Goal: Task Accomplishment & Management: Use online tool/utility

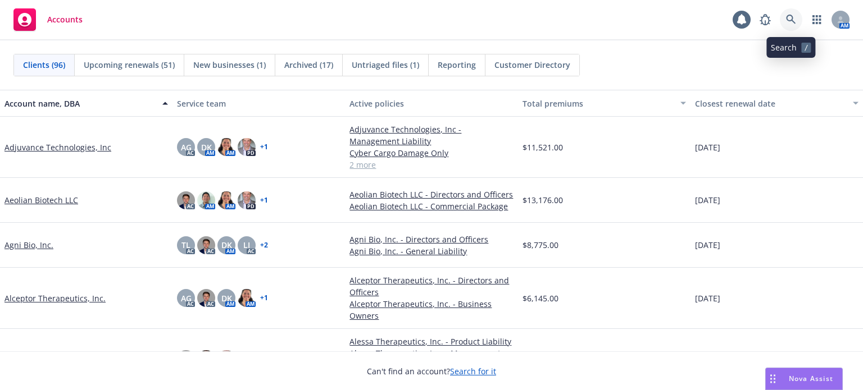
click at [792, 15] on icon at bounding box center [791, 20] width 10 height 10
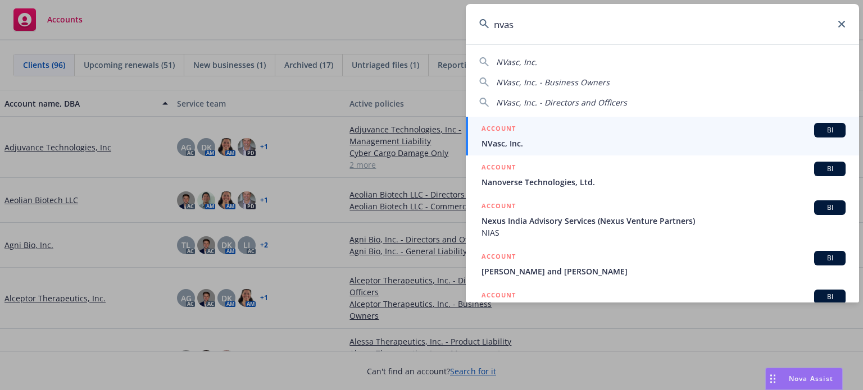
type input "nvas"
click at [570, 134] on div "ACCOUNT BI" at bounding box center [663, 130] width 364 height 15
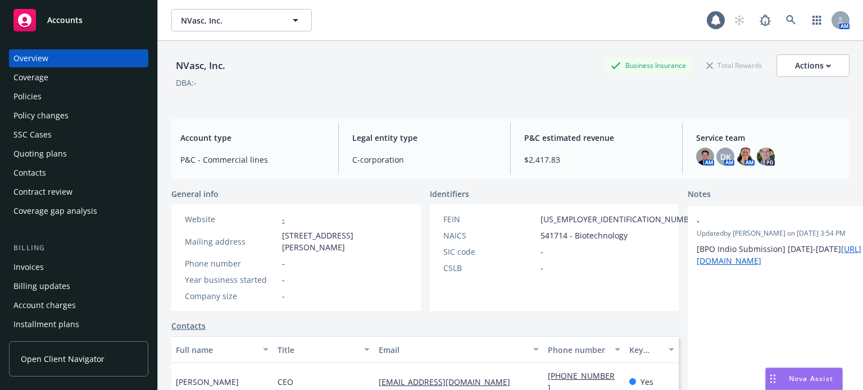
click at [69, 102] on div "Policies" at bounding box center [78, 97] width 130 height 18
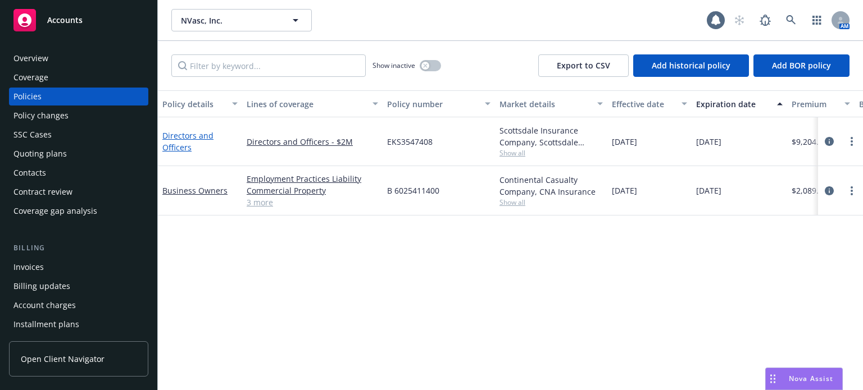
click at [175, 140] on link "Directors and Officers" at bounding box center [187, 141] width 51 height 22
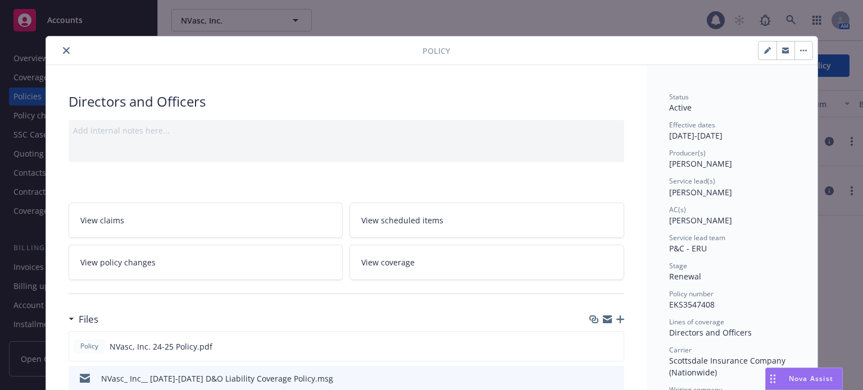
click at [63, 51] on icon "close" at bounding box center [66, 50] width 7 height 7
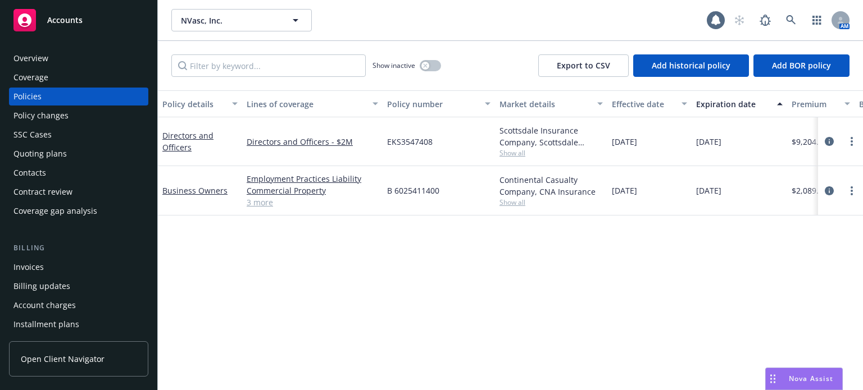
click at [112, 157] on div "Quoting plans" at bounding box center [78, 154] width 130 height 18
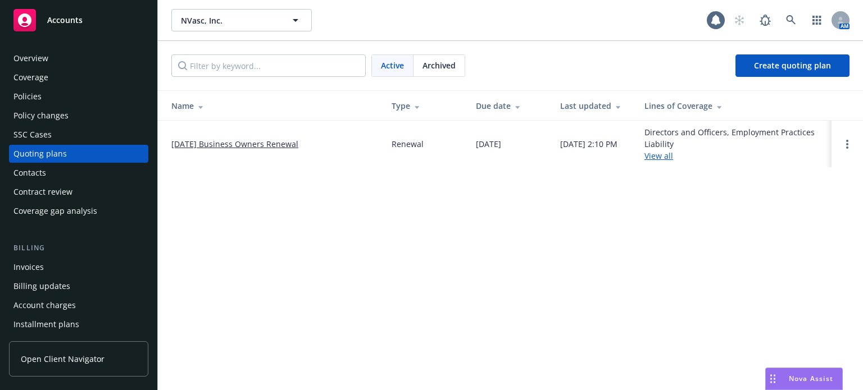
click at [198, 143] on link "[DATE] Business Owners Renewal" at bounding box center [234, 144] width 127 height 12
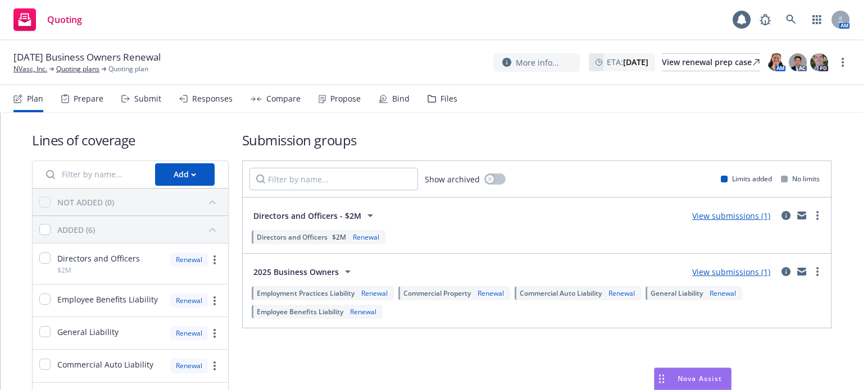
click at [81, 107] on div "Prepare" at bounding box center [82, 98] width 42 height 27
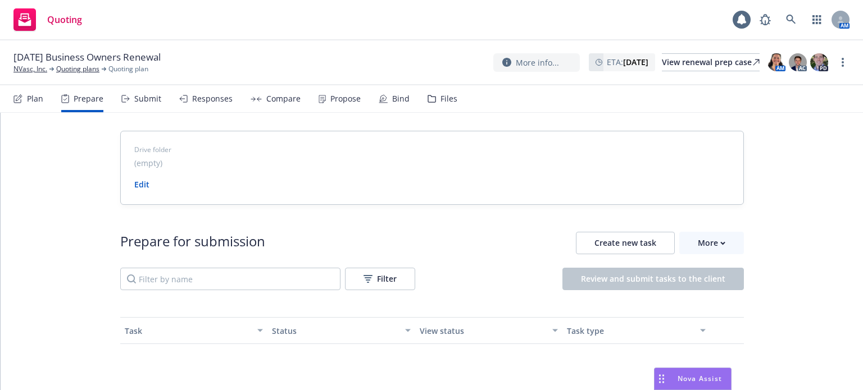
click at [137, 108] on div "Submit" at bounding box center [141, 98] width 40 height 27
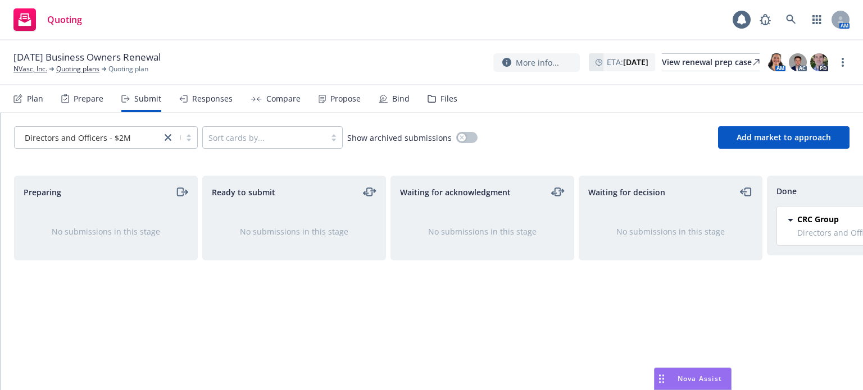
drag, startPoint x: 433, startPoint y: 101, endPoint x: 445, endPoint y: 104, distance: 12.3
click at [434, 101] on div "Files" at bounding box center [442, 98] width 30 height 27
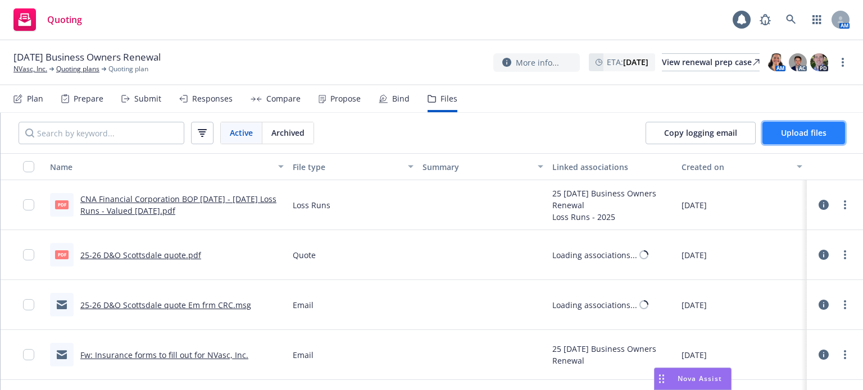
click at [789, 132] on span "Upload files" at bounding box center [804, 133] width 46 height 11
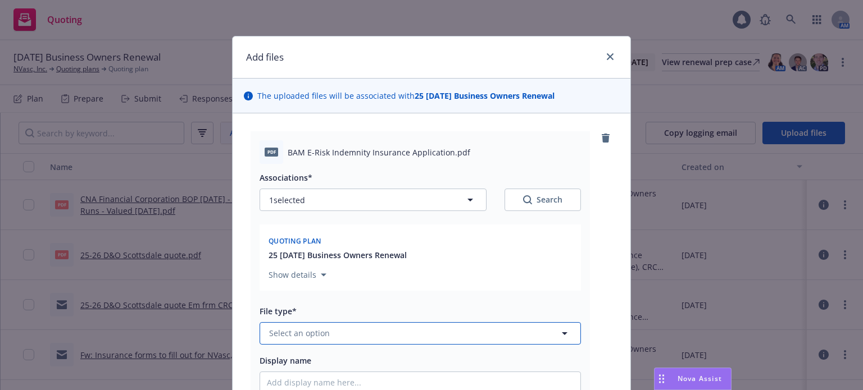
click at [357, 322] on button "Select an option" at bounding box center [420, 333] width 321 height 22
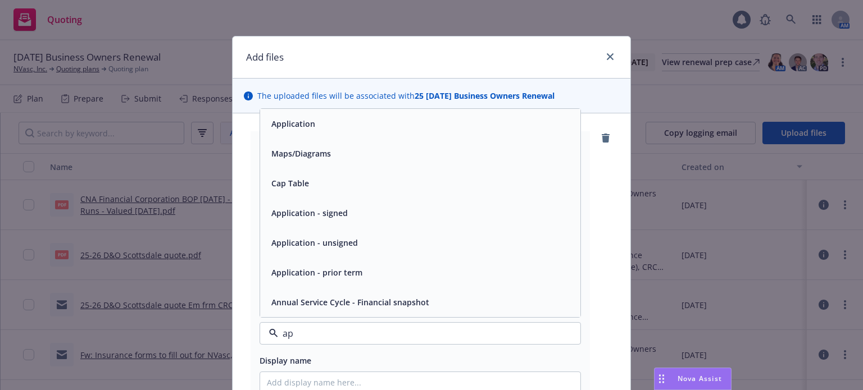
type input "app"
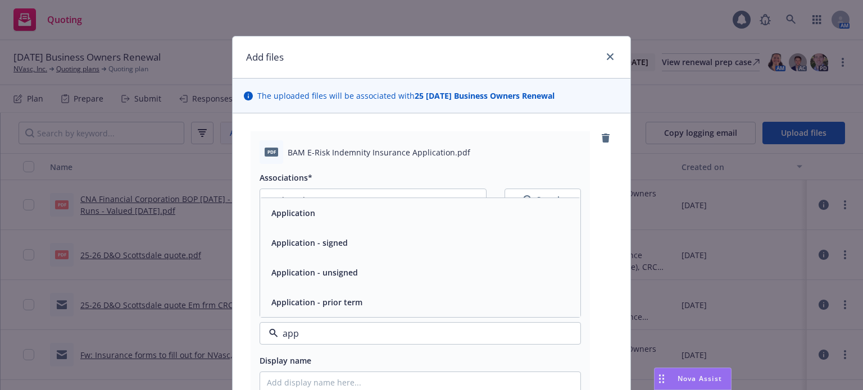
click at [324, 216] on div "Application" at bounding box center [420, 213] width 307 height 16
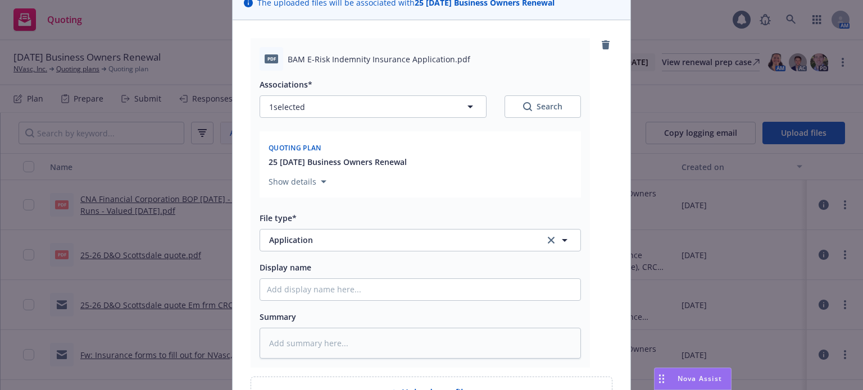
scroll to position [112, 0]
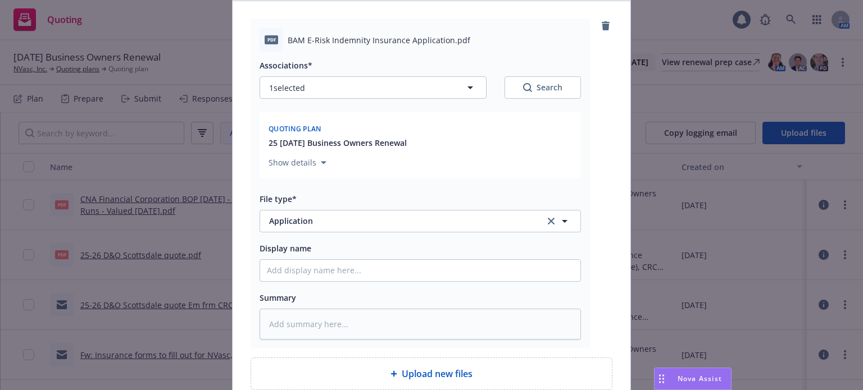
type textarea "x"
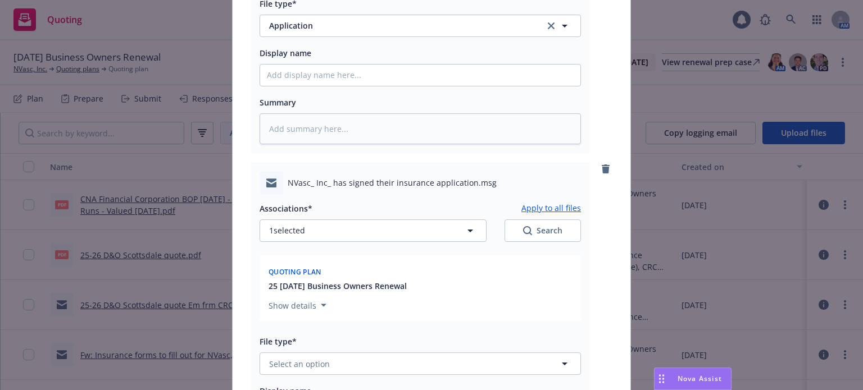
scroll to position [337, 0]
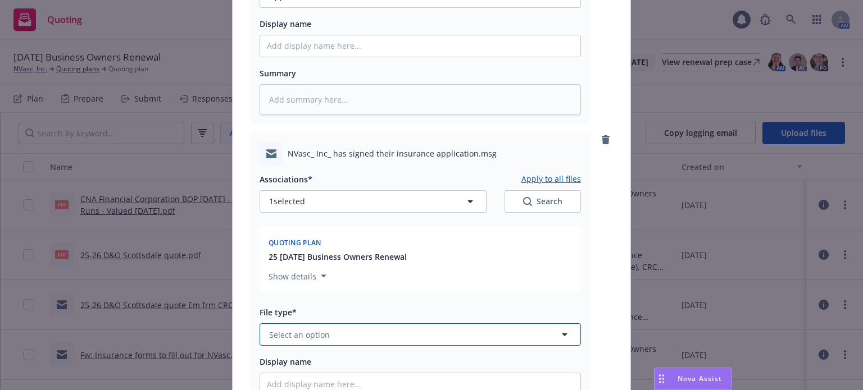
click at [347, 332] on button "Select an option" at bounding box center [420, 335] width 321 height 22
type input "ema"
click at [344, 305] on div "Email" at bounding box center [420, 303] width 307 height 16
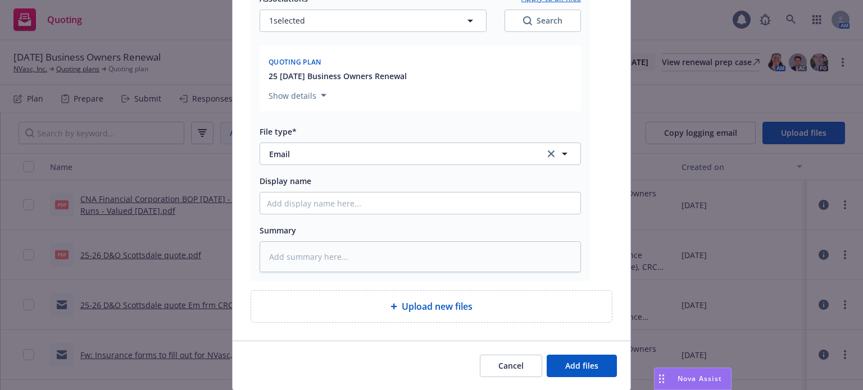
scroll to position [553, 0]
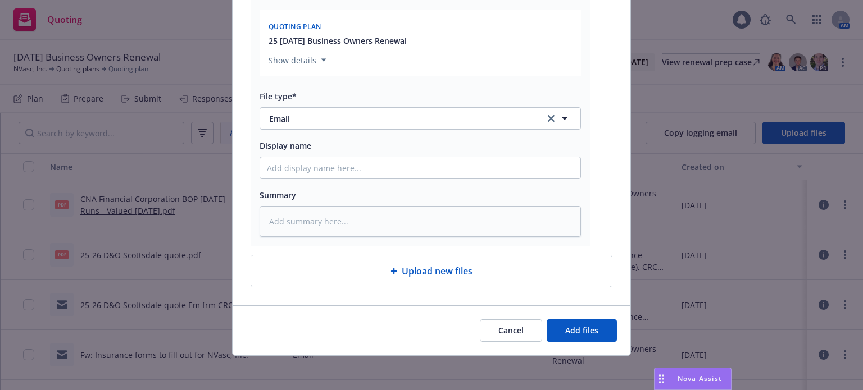
type textarea "x"
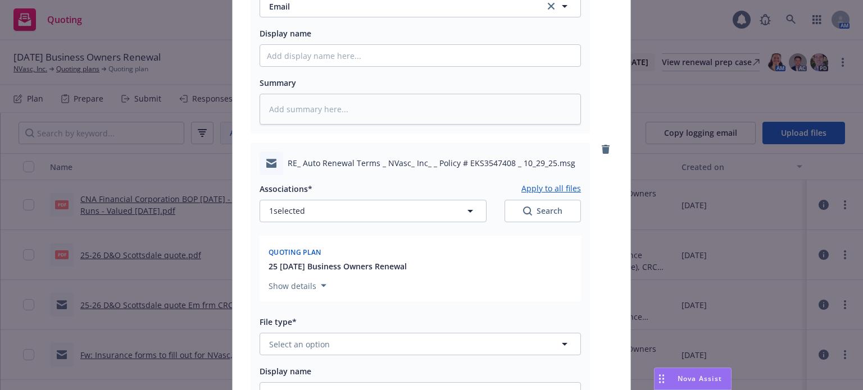
scroll to position [778, 0]
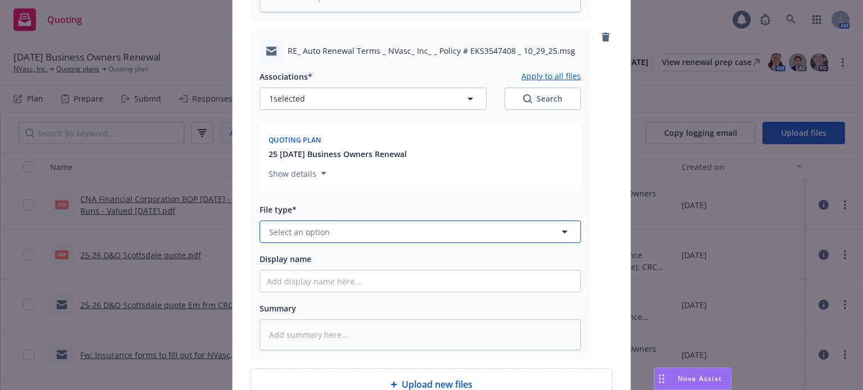
click at [348, 234] on button "Select an option" at bounding box center [420, 232] width 321 height 22
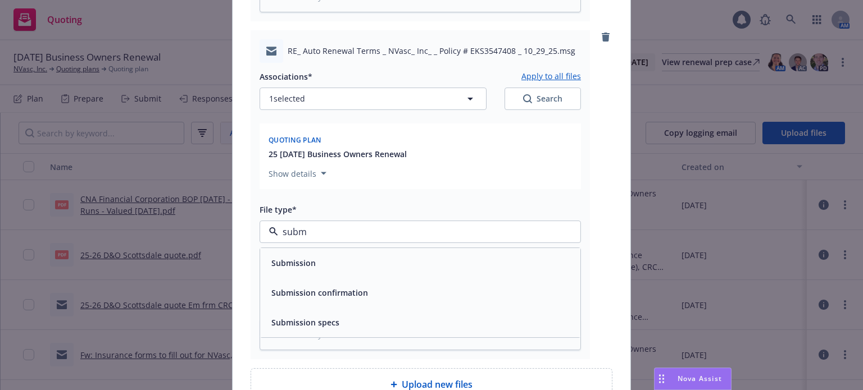
type input "submo"
type textarea "x"
type input "subm"
click at [333, 251] on div "Submission" at bounding box center [420, 263] width 320 height 30
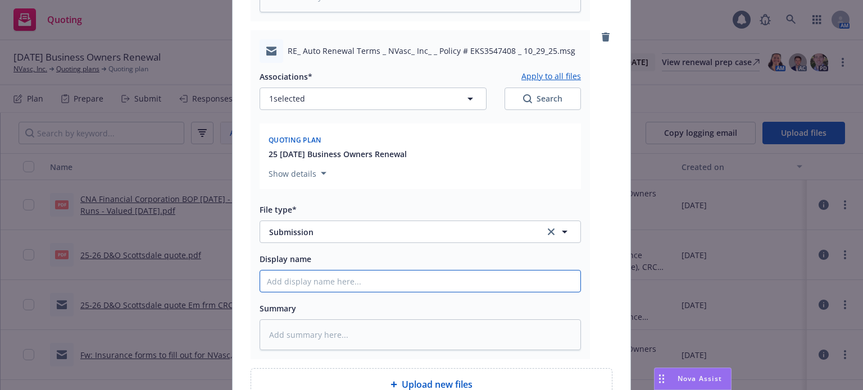
click at [404, 288] on input "Display name" at bounding box center [420, 281] width 320 height 21
type textarea "x"
type input "2"
type textarea "x"
type input "25"
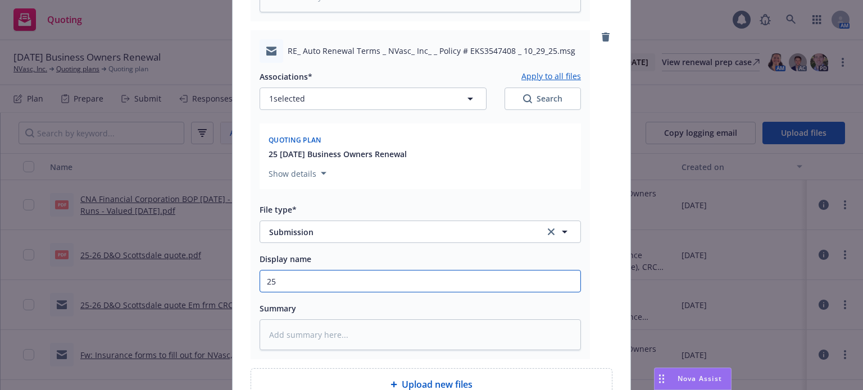
type textarea "x"
type input "25-"
type textarea "x"
type input "25-2"
type textarea "x"
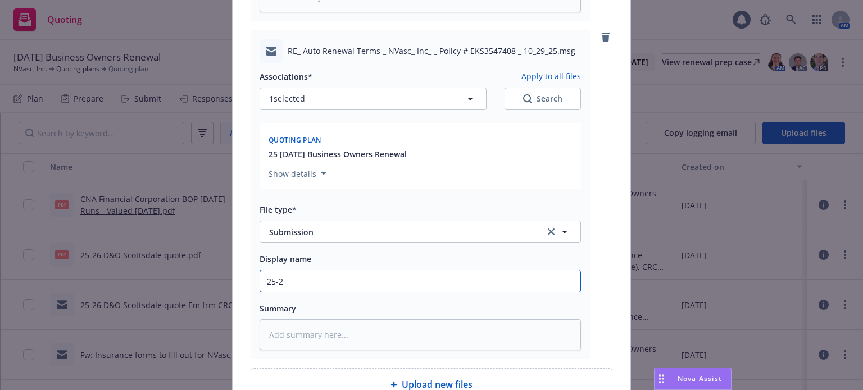
type input "25-26"
type textarea "x"
type input "25-26"
type textarea "x"
type input "25-26 D"
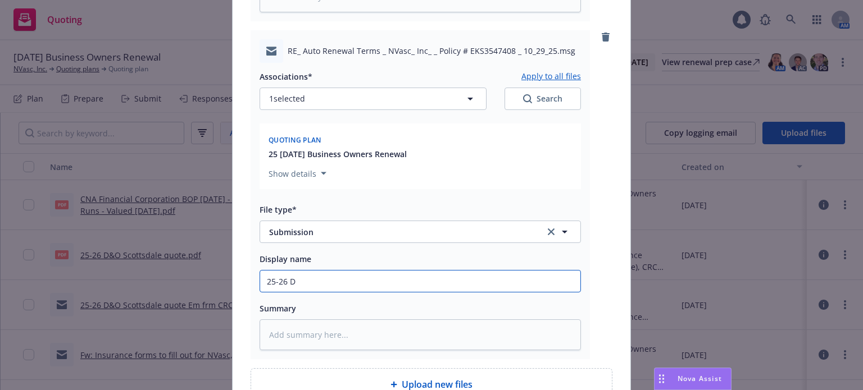
type textarea "x"
type input "25-26 D&"
type textarea "x"
type input "25-26 D&O"
type textarea "x"
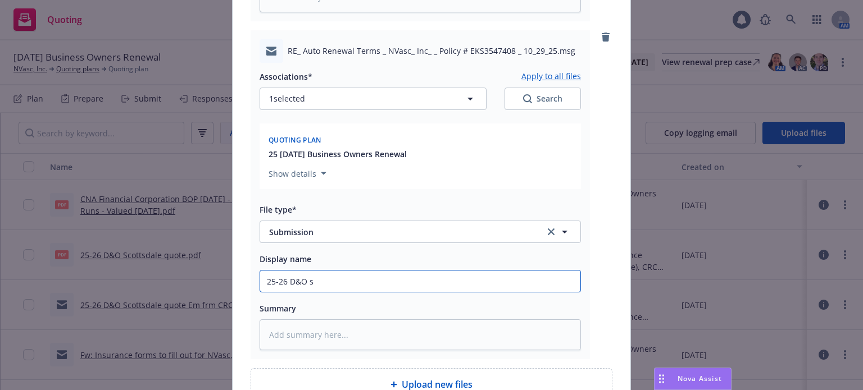
type input "25-26 D&O su"
type textarea "x"
type input "25-26 D&O sum"
type textarea "x"
type input "25-26 D&O sumb"
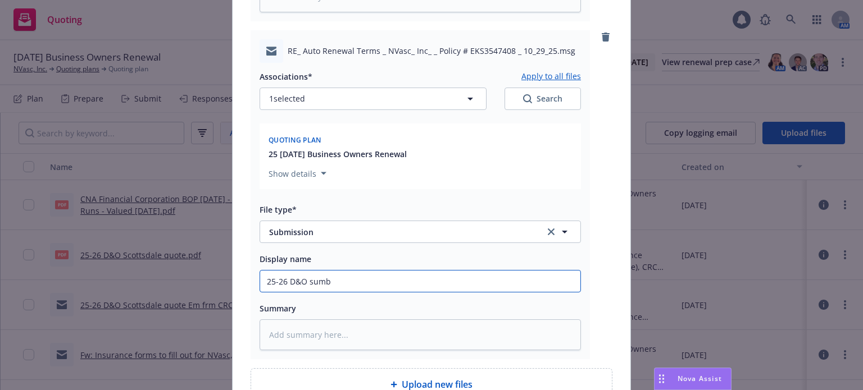
type textarea "x"
type input "25-26 D&O sum"
type textarea "x"
type input "25-26 D&O su"
type textarea "x"
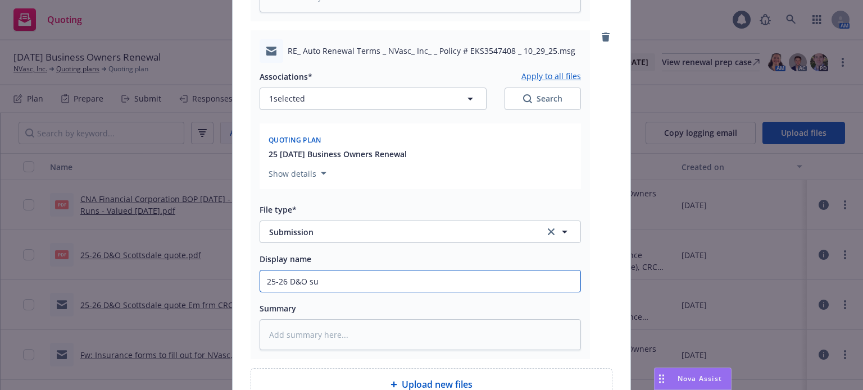
type input "25-26 D&O sub"
type textarea "x"
type input "25-26 D&O subm"
type textarea "x"
type input "25-26 D&O submi"
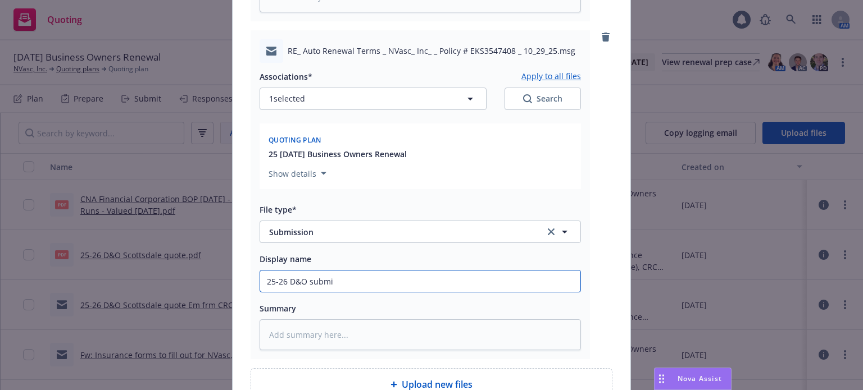
type textarea "x"
type input "25-26 D&O submit"
type textarea "x"
type input "25-26 D&O submi"
type textarea "x"
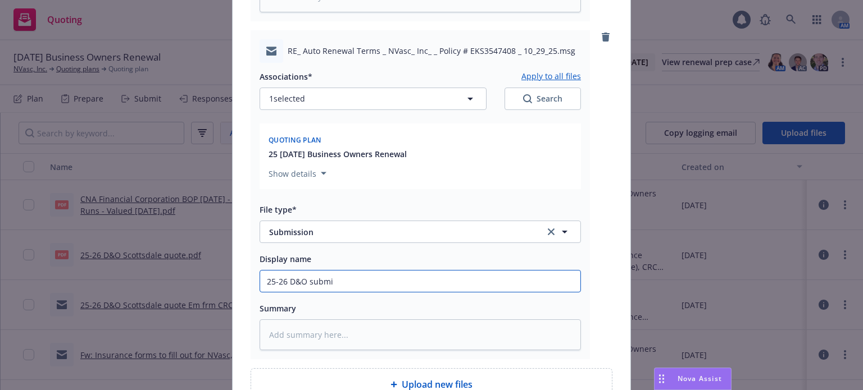
type input "25-26 D&O submis"
type textarea "x"
type input "25-26 D&O submiss"
type textarea "x"
type input "25-26 D&O submissi"
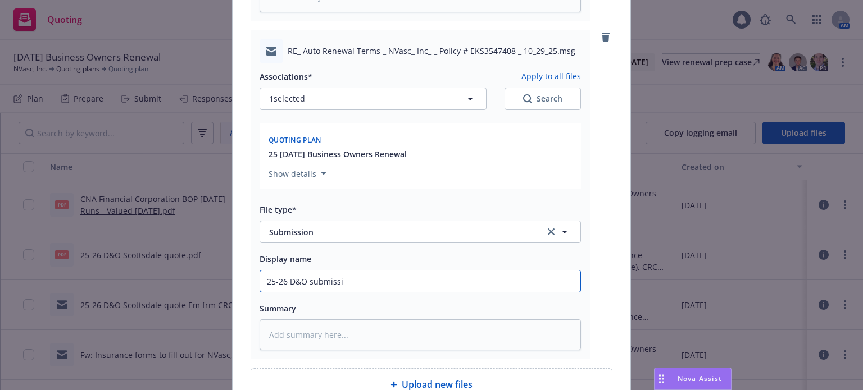
type textarea "x"
type input "25-26 D&O submissio"
type textarea "x"
type input "25-26 D&O submission"
type textarea "x"
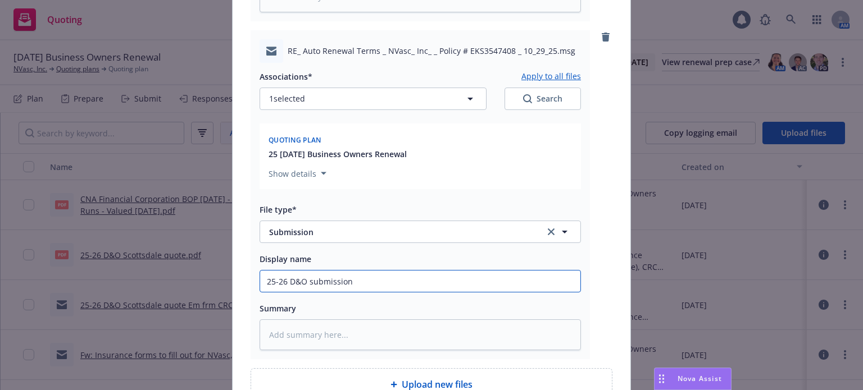
type input "25-26 D&O submission"
type textarea "x"
type input "25-26 D&O submission E"
type textarea "x"
type input "25-26 D&O submission EM"
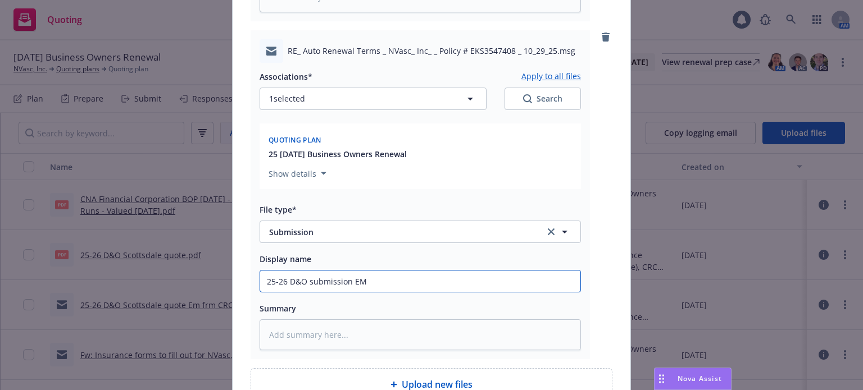
type textarea "x"
type input "25-26 D&O submission EM t"
type textarea "x"
type input "25-26 D&O submission EM to"
type textarea "x"
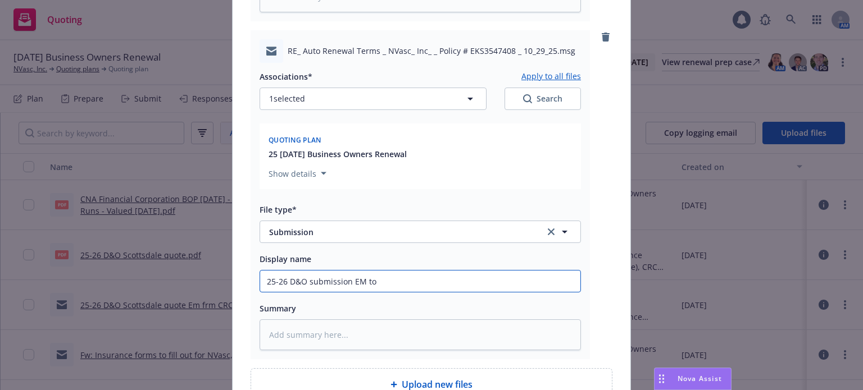
type input "25-26 D&O submission EM to"
type textarea "x"
type input "25-26 D&O submission EM to R"
type textarea "x"
type input "25-26 D&O submission EM to"
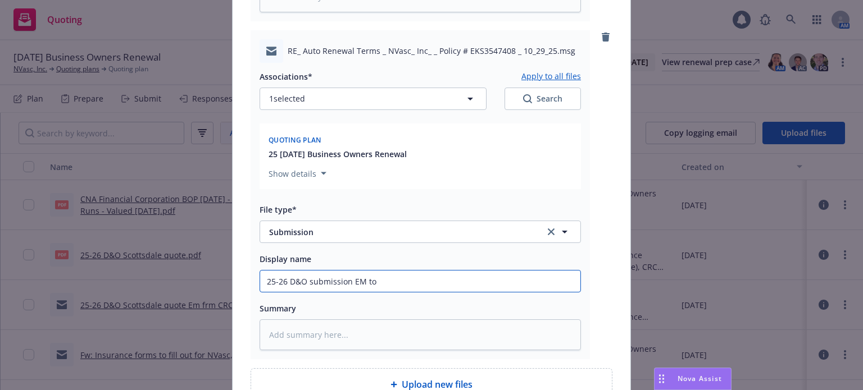
type textarea "x"
type input "25-26 D&O submission EM to C"
type textarea "x"
type input "25-26 D&O submission EM to CR"
type textarea "x"
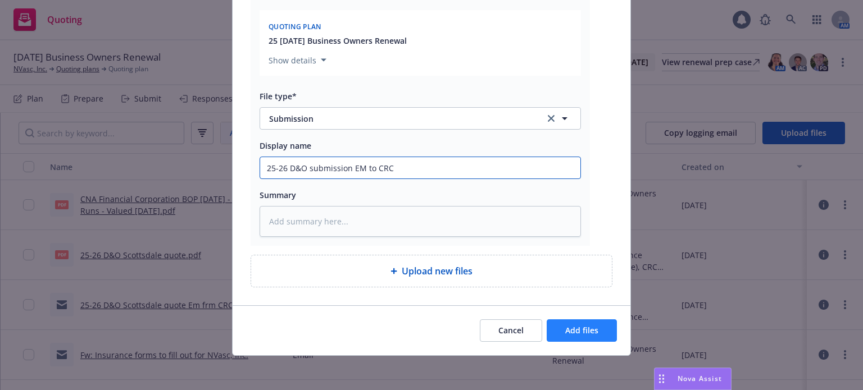
type input "25-26 D&O submission EM to CRC"
click at [573, 332] on span "Add files" at bounding box center [581, 330] width 33 height 11
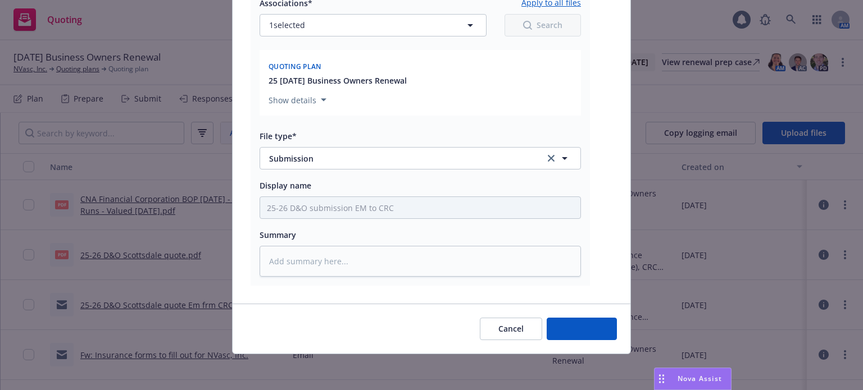
scroll to position [850, 0]
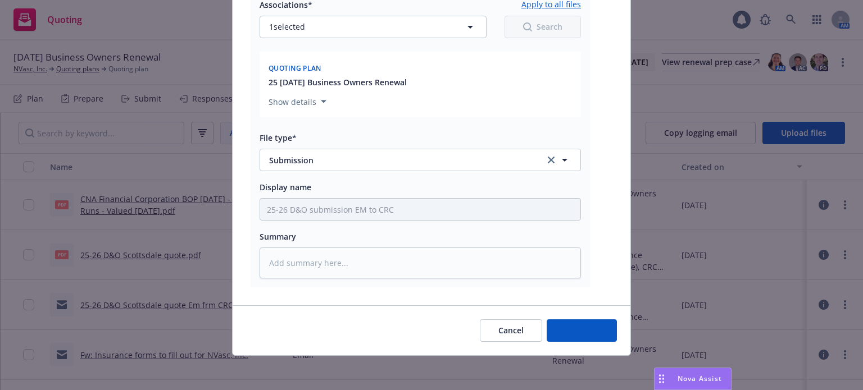
type textarea "x"
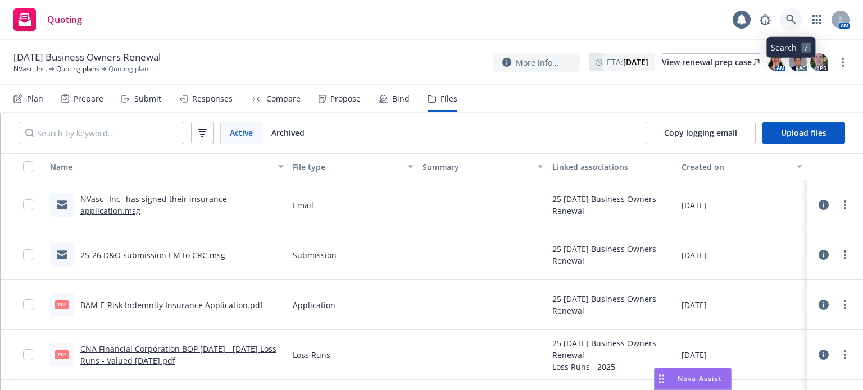
click at [791, 15] on icon at bounding box center [791, 20] width 10 height 10
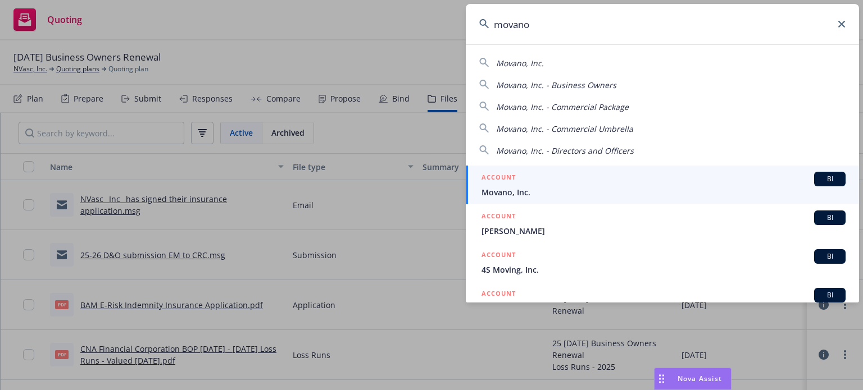
type input "movano"
click at [510, 187] on span "Movano, Inc." at bounding box center [663, 192] width 364 height 12
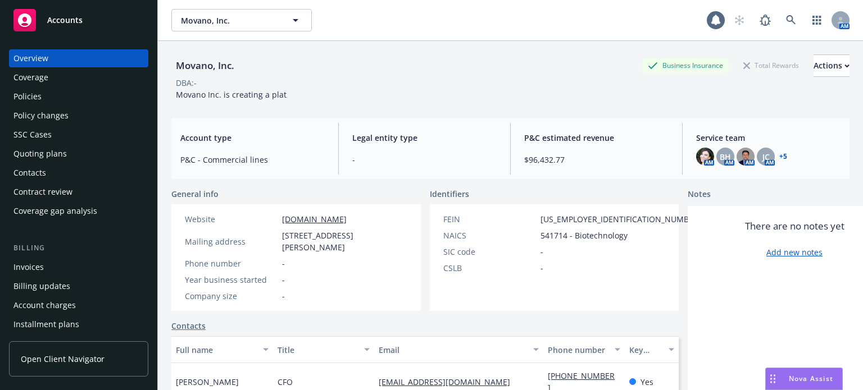
click at [26, 97] on div "Policies" at bounding box center [27, 97] width 28 height 18
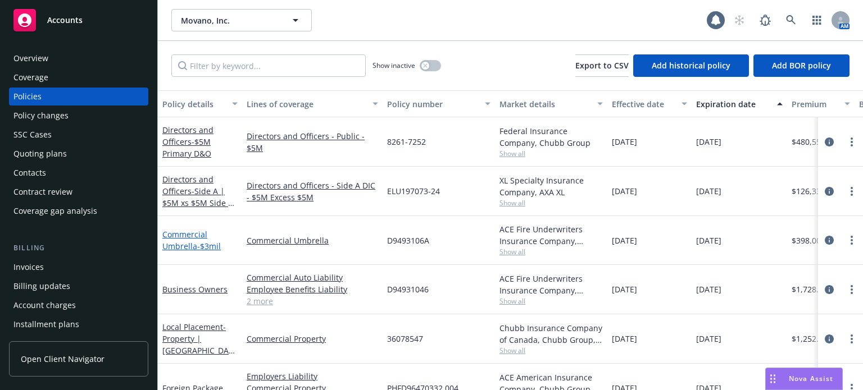
click at [191, 232] on link "Commercial Umbrella - $3mil" at bounding box center [191, 240] width 58 height 22
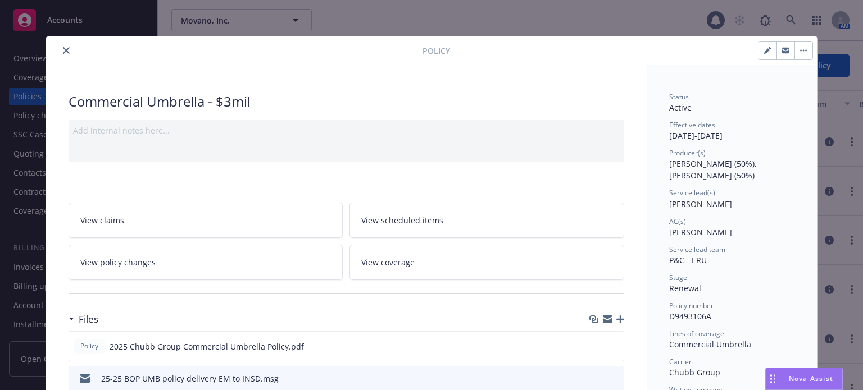
click at [63, 51] on icon "close" at bounding box center [66, 50] width 7 height 7
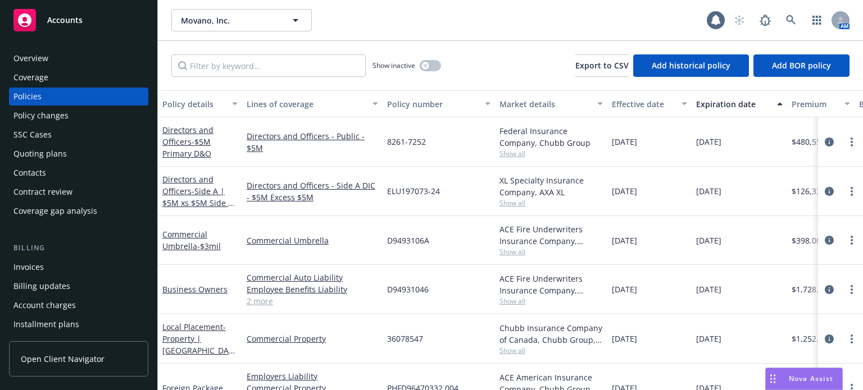
click at [193, 284] on div "Business Owners" at bounding box center [199, 290] width 75 height 12
click at [191, 287] on link "Business Owners" at bounding box center [194, 289] width 65 height 11
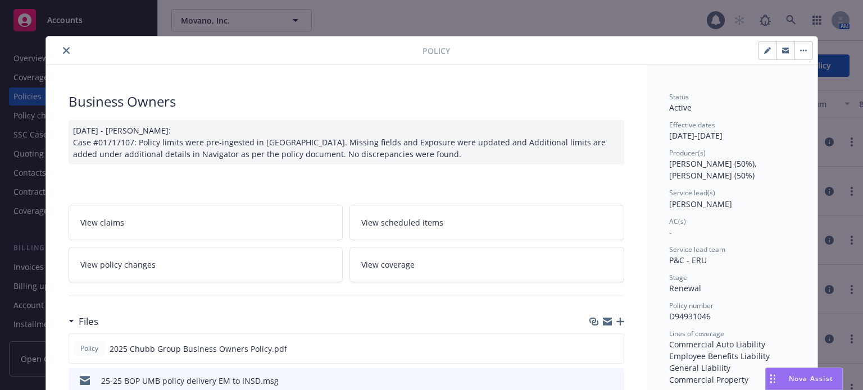
click at [764, 53] on icon "button" at bounding box center [767, 50] width 7 height 7
select select "RENEWAL"
select select "other"
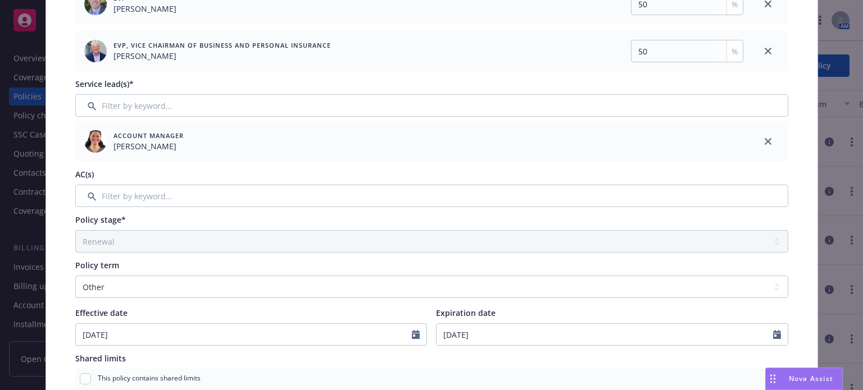
scroll to position [225, 0]
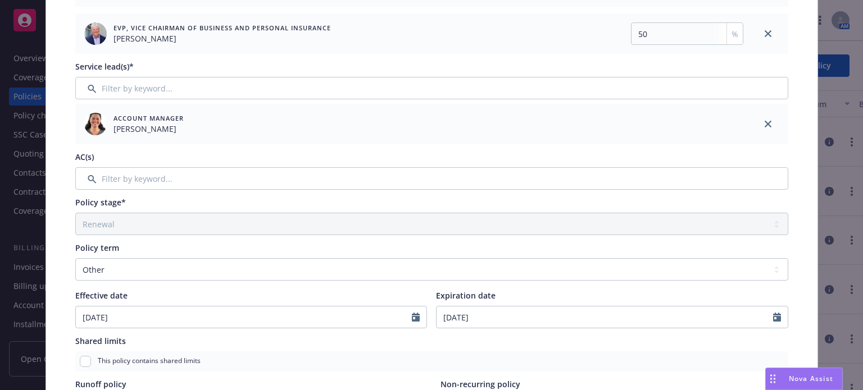
click at [139, 190] on div "Policy type* Business Owners Display name Producer(s)* EVP Tim Dunleavy 50 % EV…" at bounding box center [432, 275] width 726 height 808
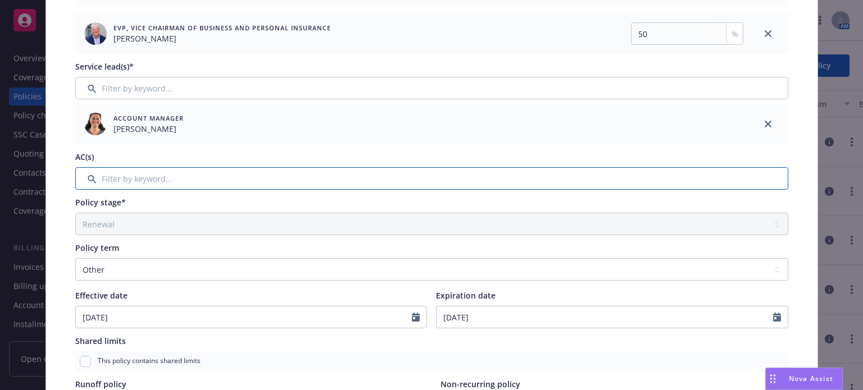
click at [141, 181] on input "Filter by keyword..." at bounding box center [431, 178] width 713 height 22
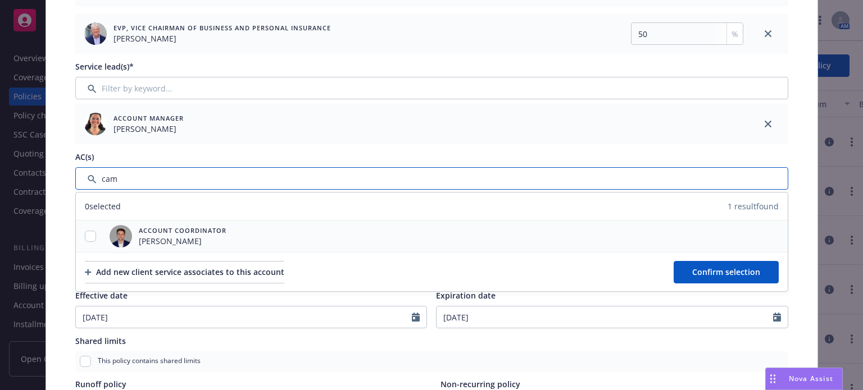
type input "cam"
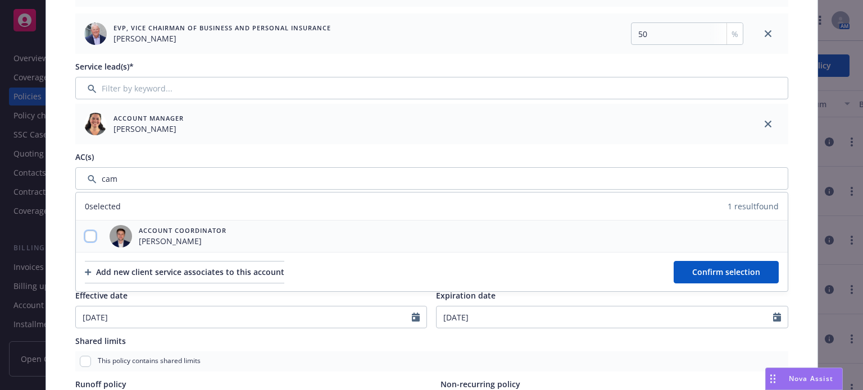
click at [87, 240] on input "checkbox" at bounding box center [90, 236] width 11 height 11
checkbox input "true"
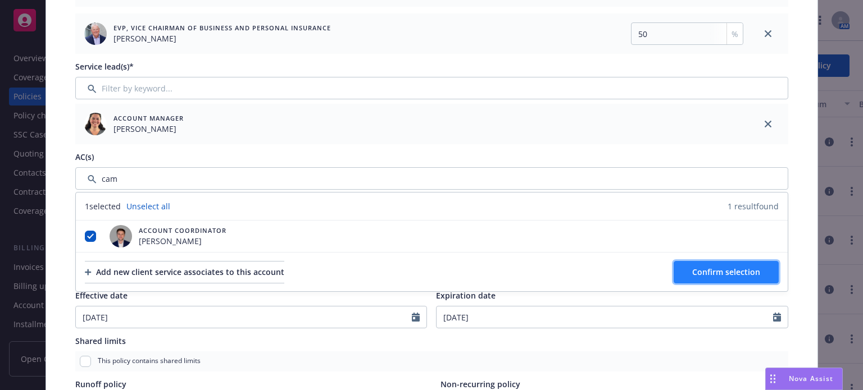
click at [719, 275] on span "Confirm selection" at bounding box center [726, 272] width 68 height 11
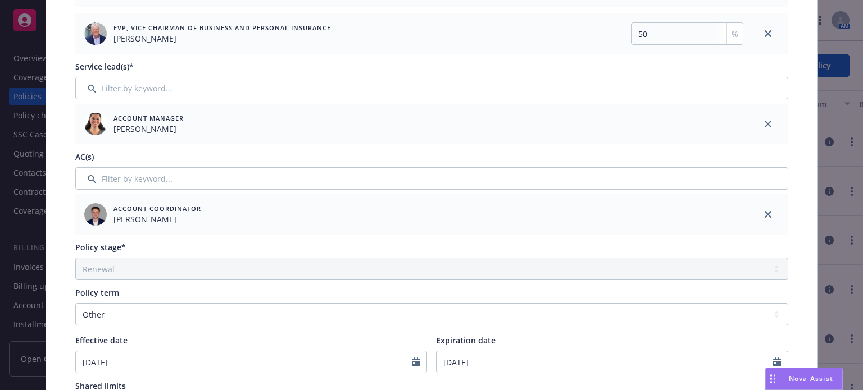
scroll to position [0, 0]
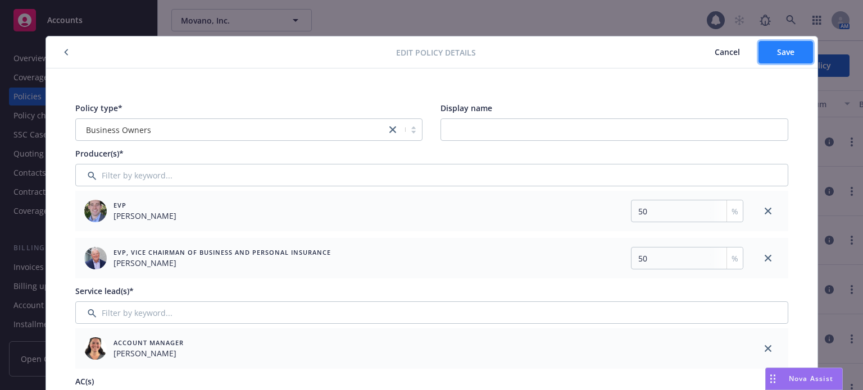
click at [791, 43] on button "Save" at bounding box center [785, 52] width 54 height 22
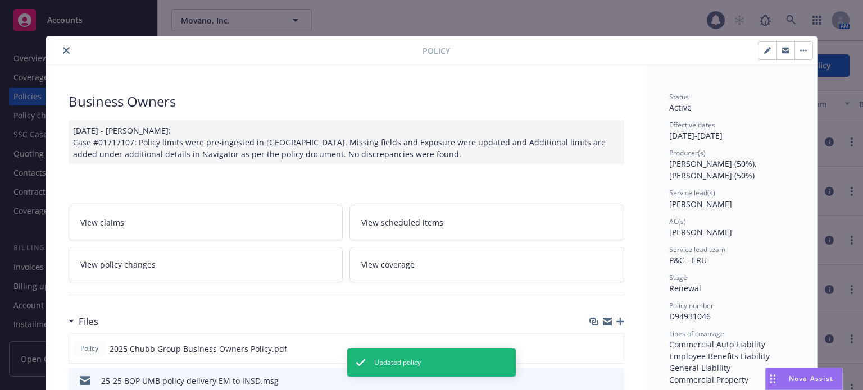
click at [63, 55] on button "close" at bounding box center [66, 50] width 13 height 13
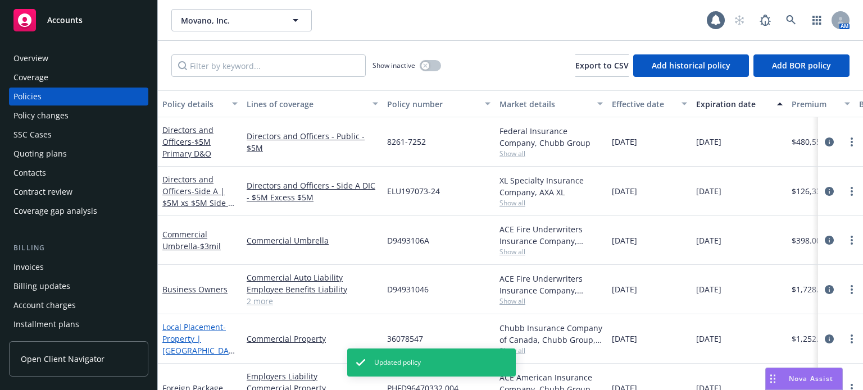
click at [197, 326] on link "Local Placement - Property | Canada Property Only" at bounding box center [197, 345] width 71 height 46
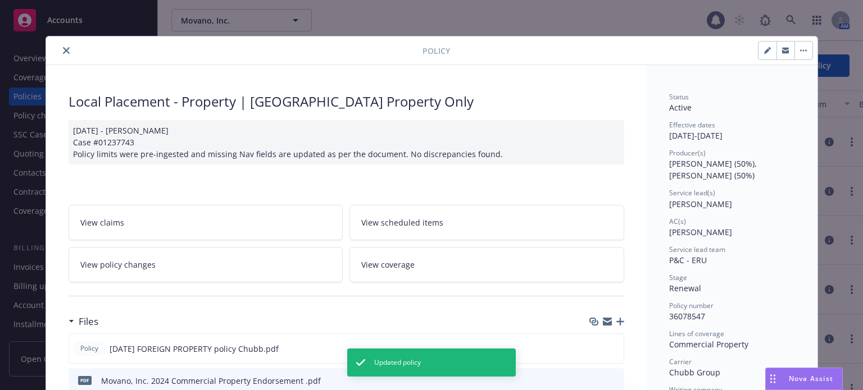
click at [60, 53] on button "close" at bounding box center [66, 50] width 13 height 13
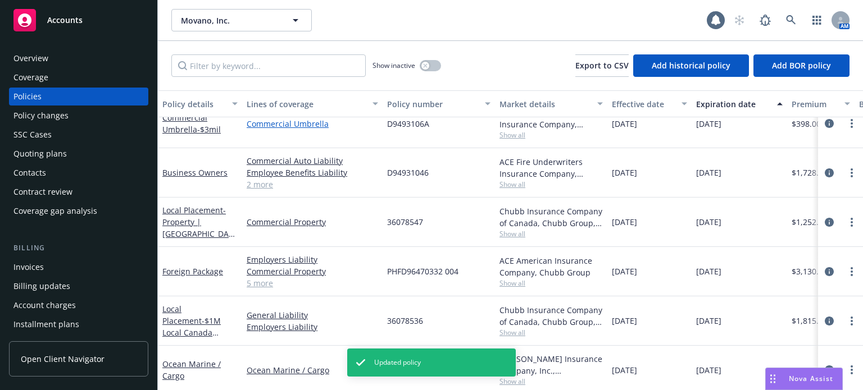
scroll to position [225, 0]
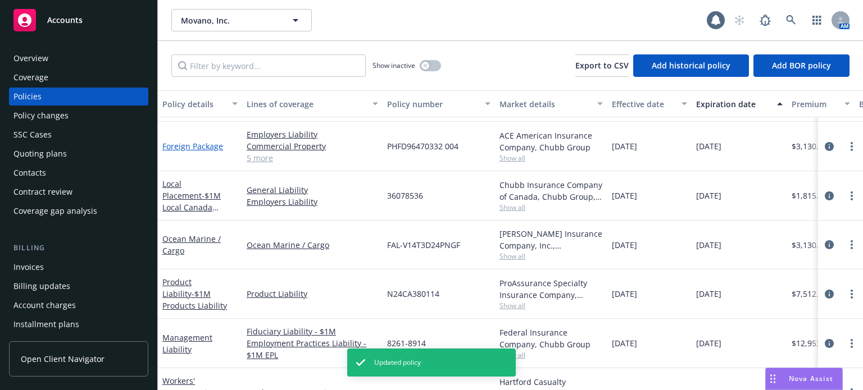
click at [180, 145] on link "Foreign Package" at bounding box center [192, 146] width 61 height 11
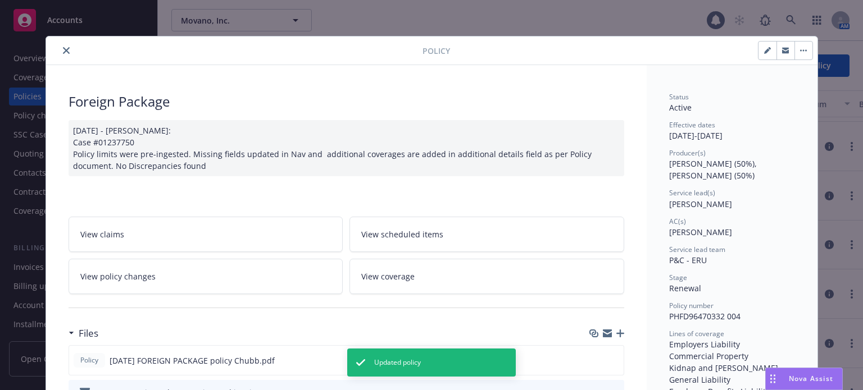
click at [63, 47] on icon "close" at bounding box center [66, 50] width 7 height 7
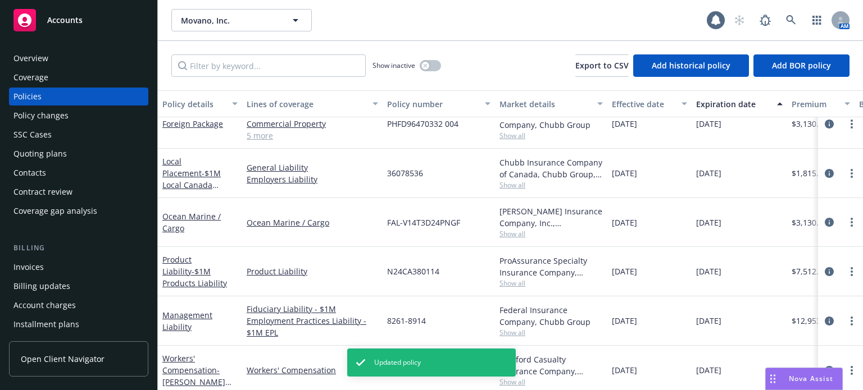
scroll to position [260, 0]
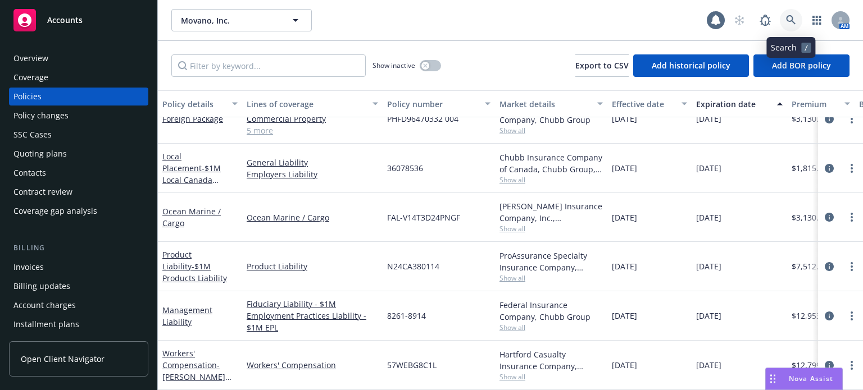
click at [786, 20] on icon at bounding box center [791, 20] width 10 height 10
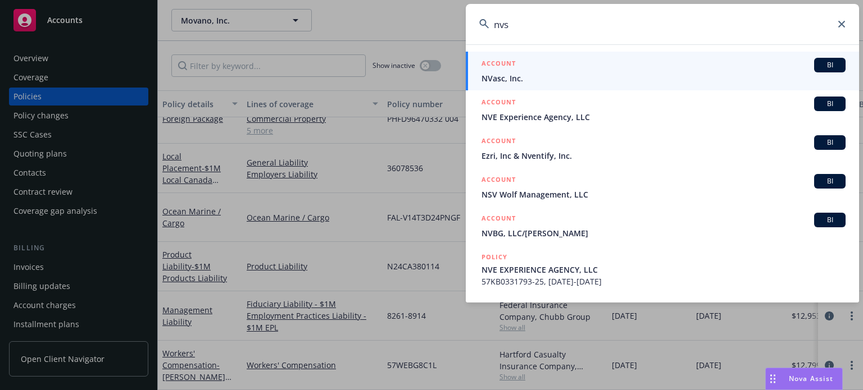
type input "nvs"
click at [568, 71] on div "ACCOUNT BI" at bounding box center [663, 65] width 364 height 15
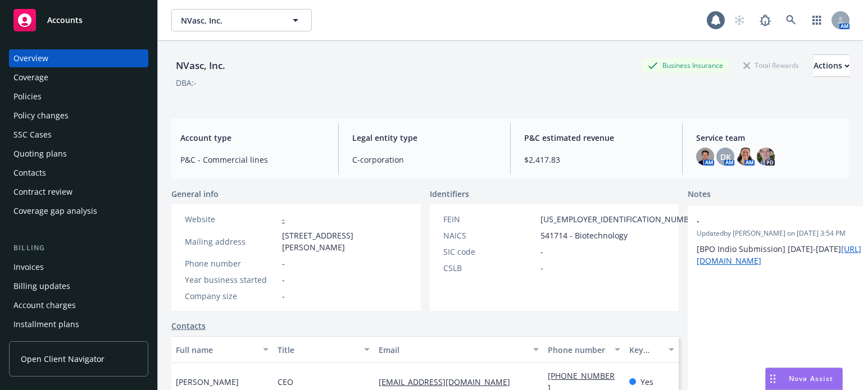
click at [26, 154] on div "Quoting plans" at bounding box center [39, 154] width 53 height 18
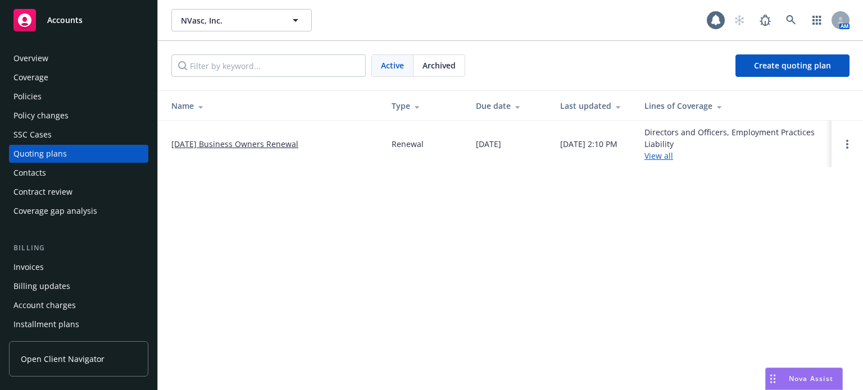
click at [238, 143] on link "10/29/25 Business Owners Renewal" at bounding box center [234, 144] width 127 height 12
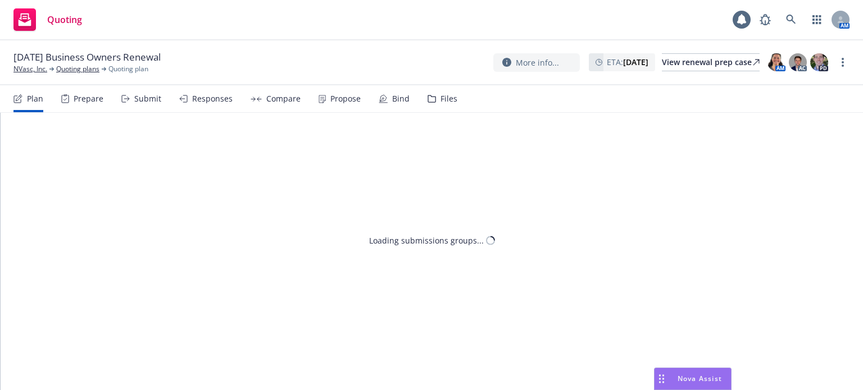
click at [447, 101] on div "Files" at bounding box center [448, 98] width 17 height 9
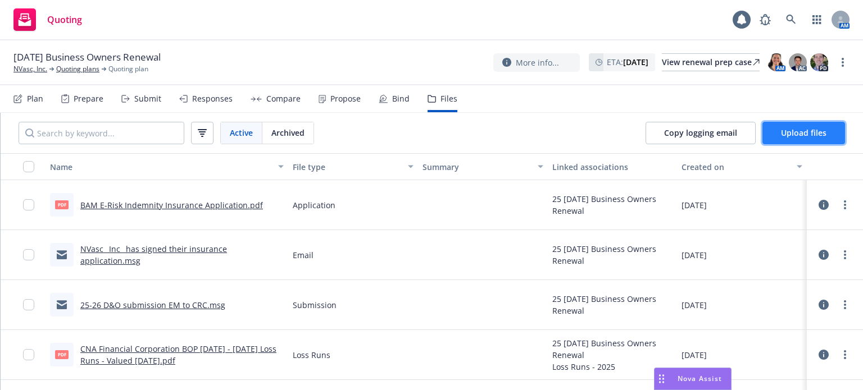
click at [789, 134] on span "Upload files" at bounding box center [804, 133] width 46 height 11
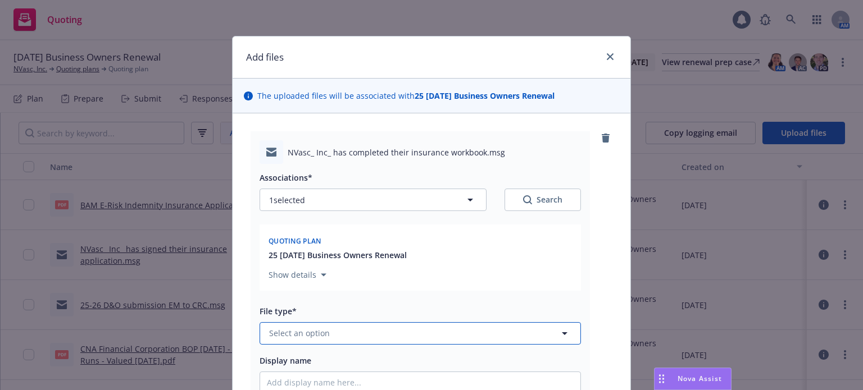
click at [388, 326] on button "Select an option" at bounding box center [420, 333] width 321 height 22
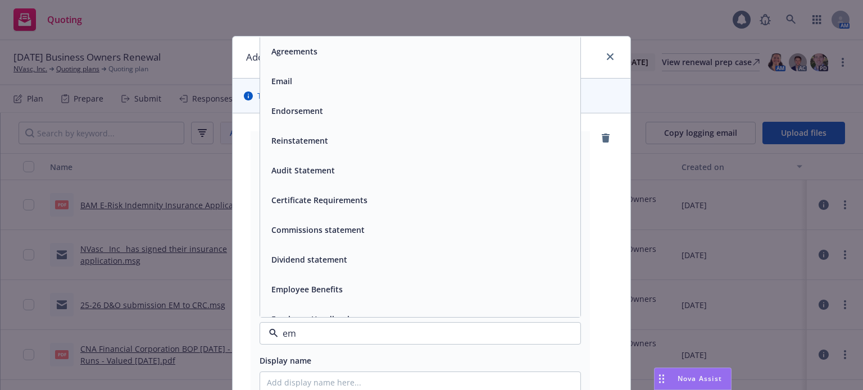
type input "ema"
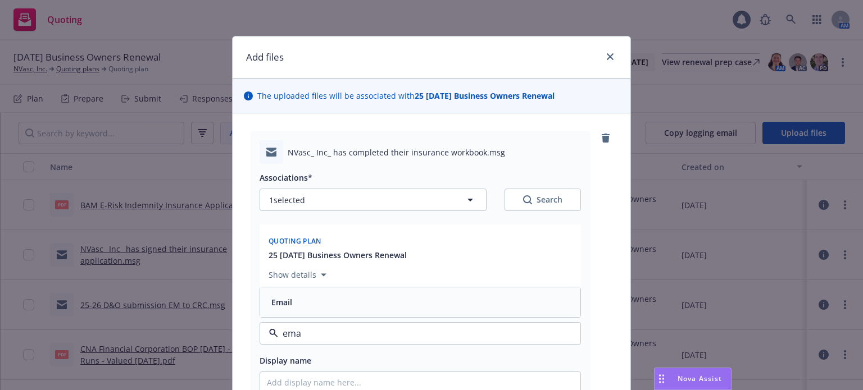
drag, startPoint x: 373, startPoint y: 298, endPoint x: 371, endPoint y: 279, distance: 19.2
click at [372, 298] on div "Email" at bounding box center [420, 302] width 307 height 16
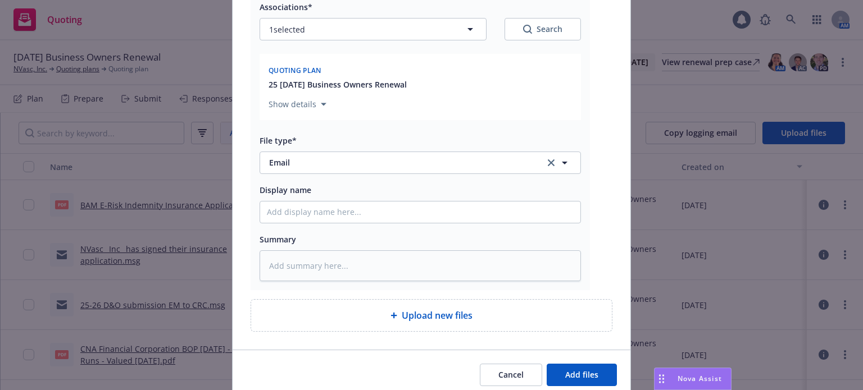
scroll to position [215, 0]
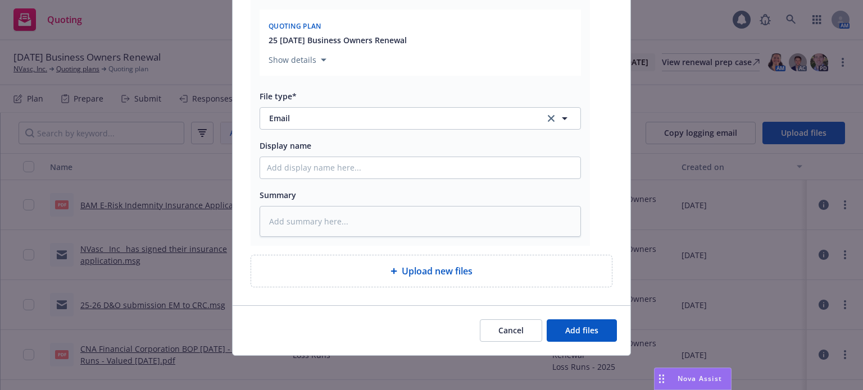
type textarea "x"
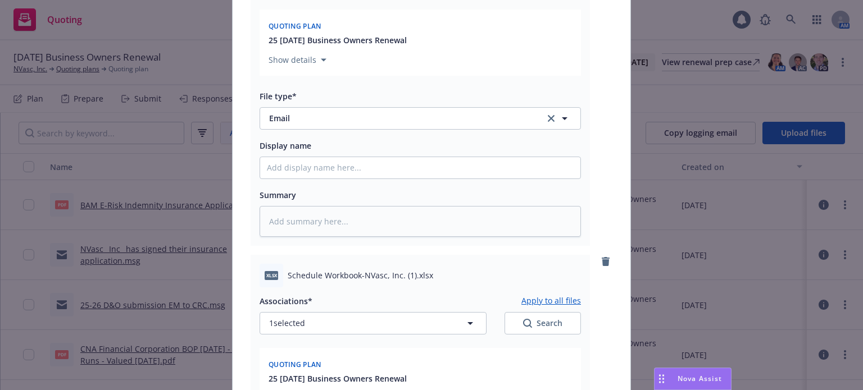
scroll to position [440, 0]
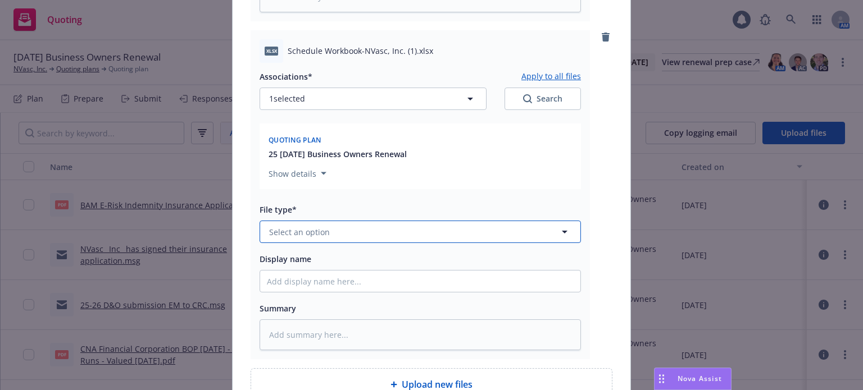
click at [299, 238] on button "Select an option" at bounding box center [420, 232] width 321 height 22
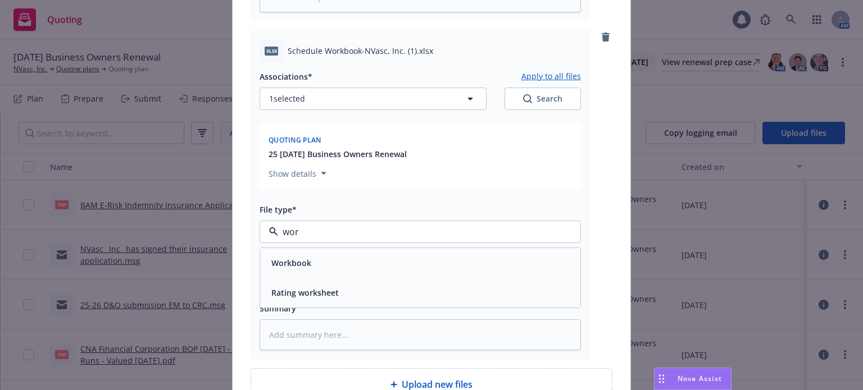
type input "work"
click at [294, 255] on div "Workbook" at bounding box center [290, 263] width 47 height 16
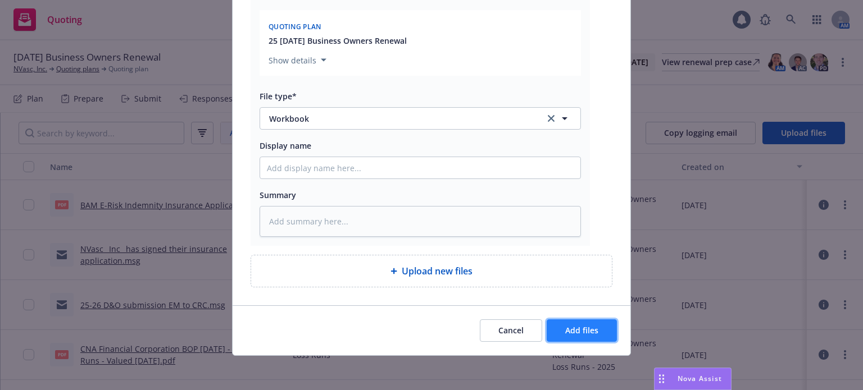
click at [567, 334] on span "Add files" at bounding box center [581, 330] width 33 height 11
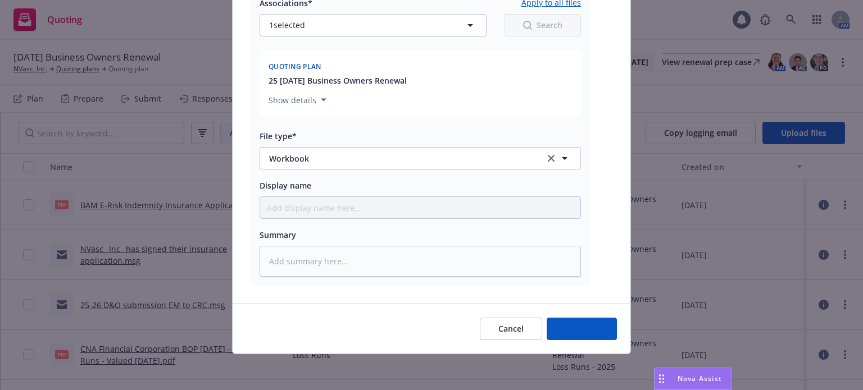
scroll to position [512, 0]
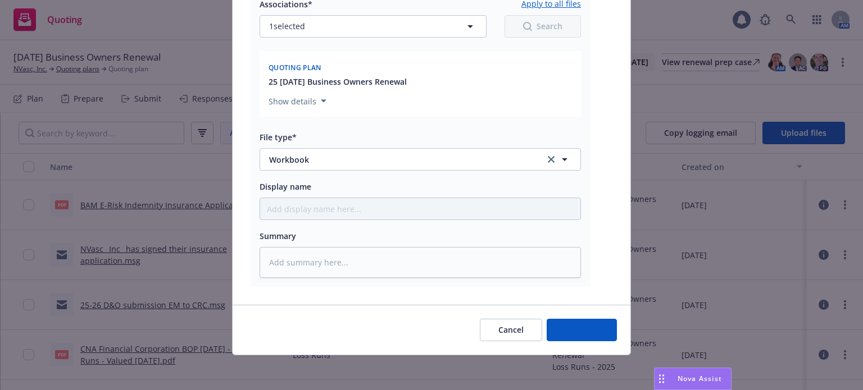
type textarea "x"
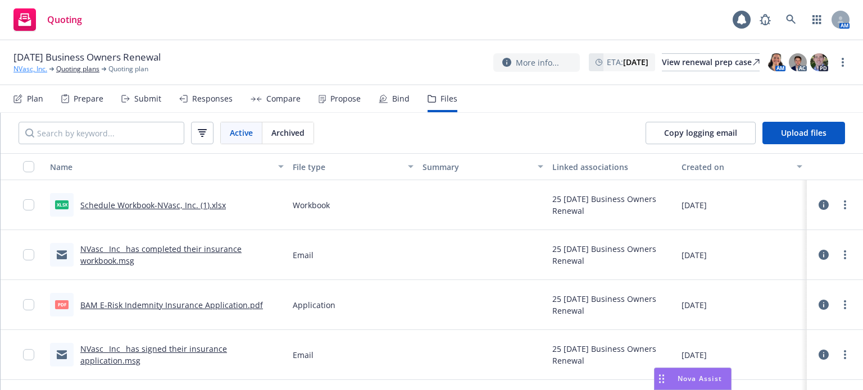
click at [31, 74] on link "NVasc, Inc." at bounding box center [30, 69] width 34 height 10
